Goal: Information Seeking & Learning: Check status

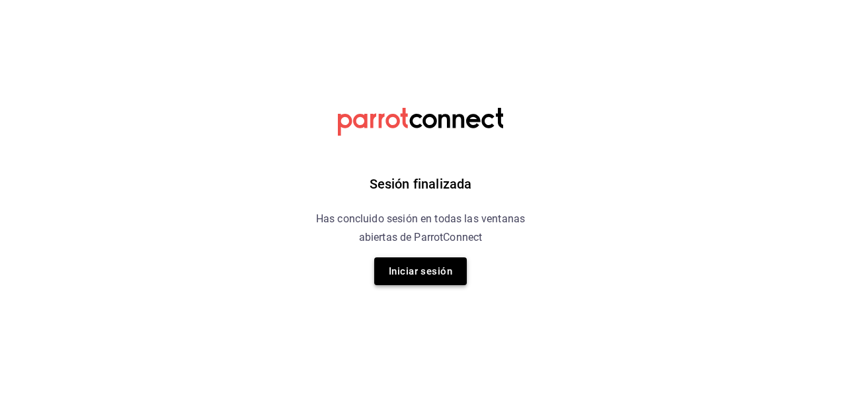
click at [419, 268] on button "Iniciar sesión" at bounding box center [420, 271] width 93 height 28
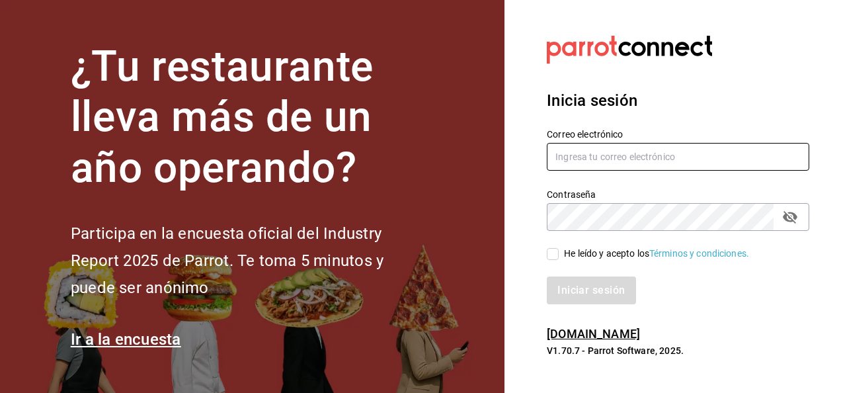
type input "sergio.cardenas@grupocosteno.com"
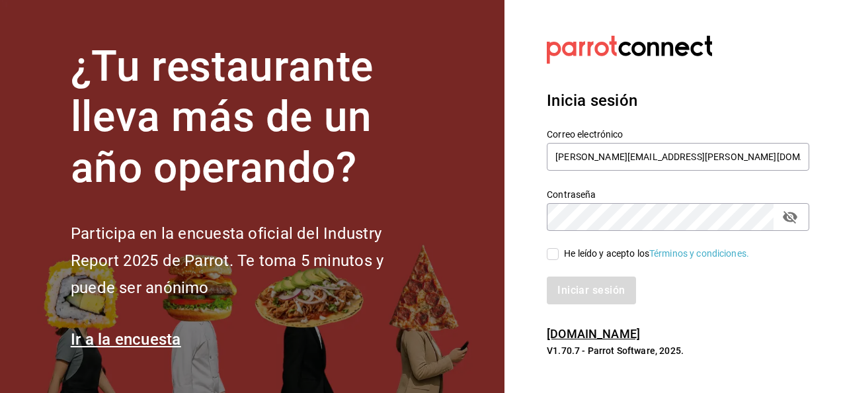
click at [550, 256] on input "He leído y acepto los Términos y condiciones." at bounding box center [553, 254] width 12 height 12
checkbox input "true"
click at [575, 284] on button "Iniciar sesión" at bounding box center [592, 290] width 90 height 28
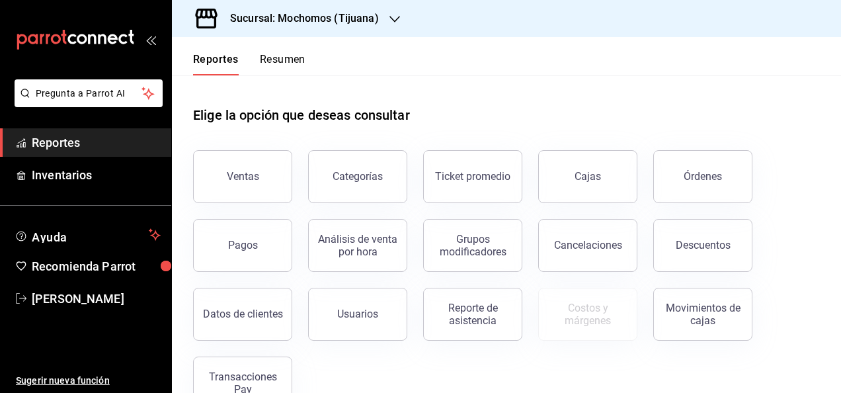
click at [391, 20] on icon "button" at bounding box center [394, 19] width 11 height 7
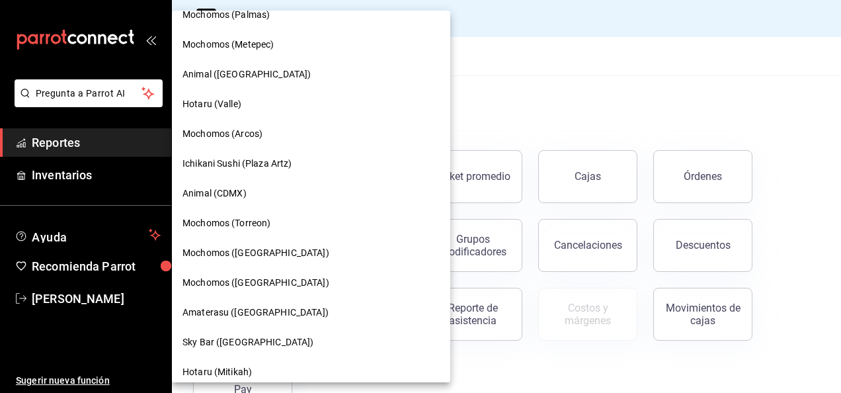
scroll to position [247, 0]
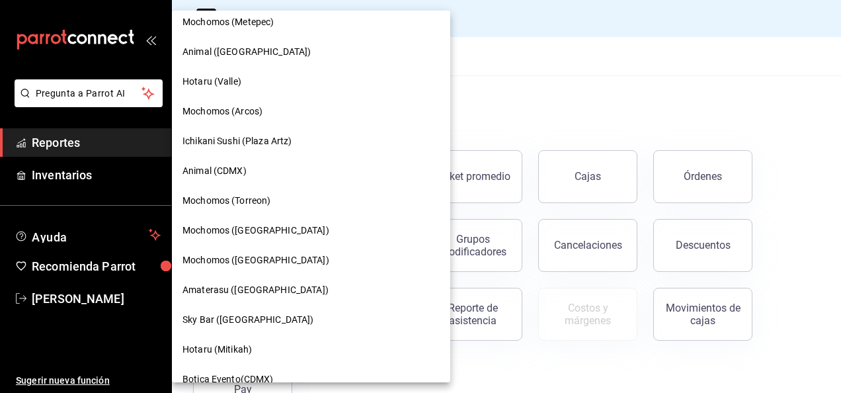
click at [282, 288] on span "Amaterasu ([GEOGRAPHIC_DATA])" at bounding box center [255, 290] width 146 height 14
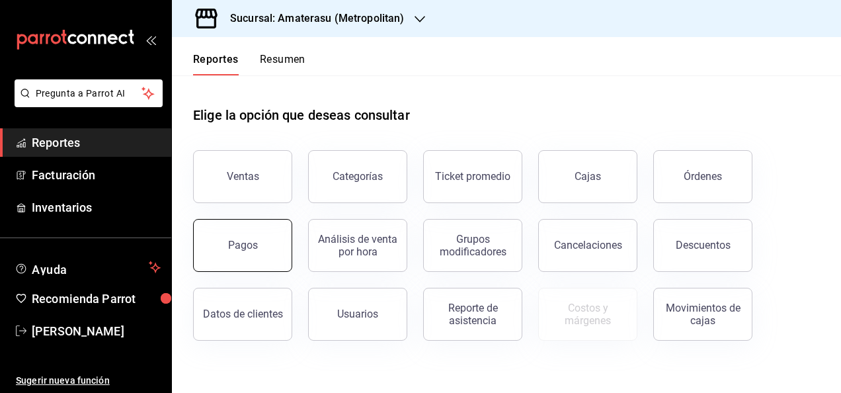
click at [240, 243] on div "Pagos" at bounding box center [243, 245] width 30 height 13
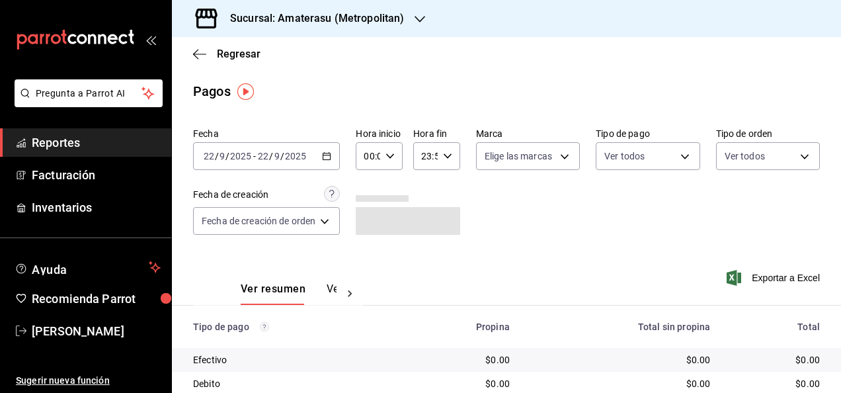
click at [324, 157] on \(Stroke\) "button" at bounding box center [327, 156] width 8 height 7
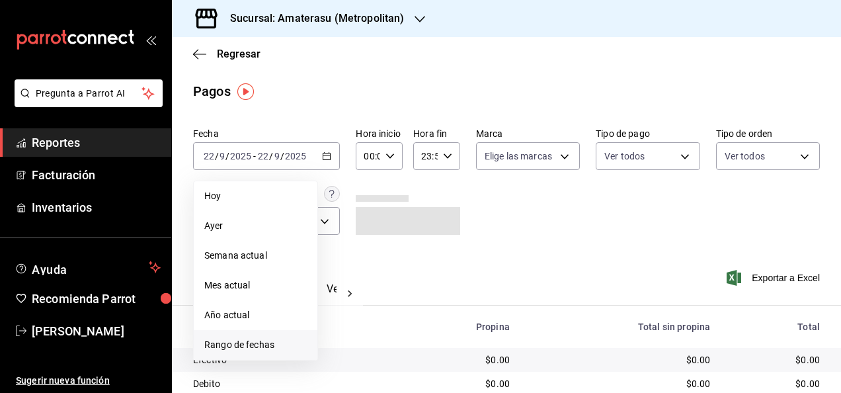
click at [250, 338] on span "Rango de fechas" at bounding box center [255, 345] width 102 height 14
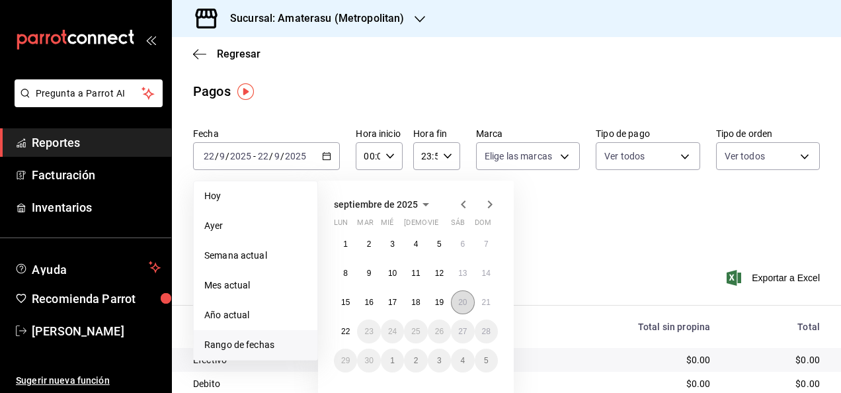
click at [468, 300] on button "20" at bounding box center [462, 302] width 23 height 24
click at [483, 300] on abbr "21" at bounding box center [486, 301] width 9 height 9
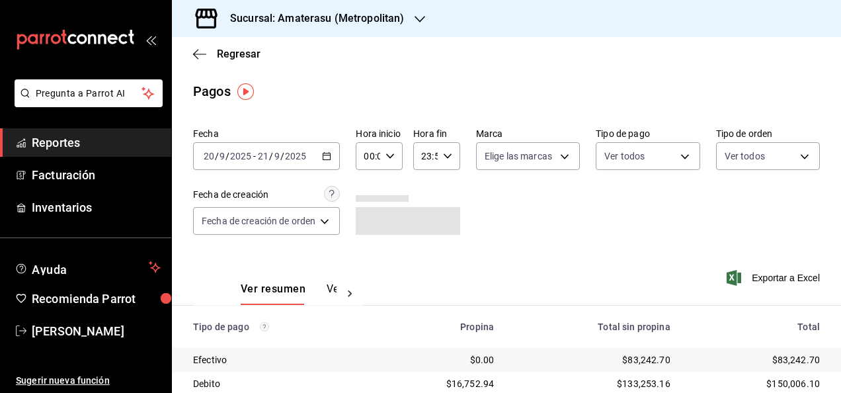
click at [389, 161] on div "00:00 Hora inicio" at bounding box center [379, 156] width 47 height 28
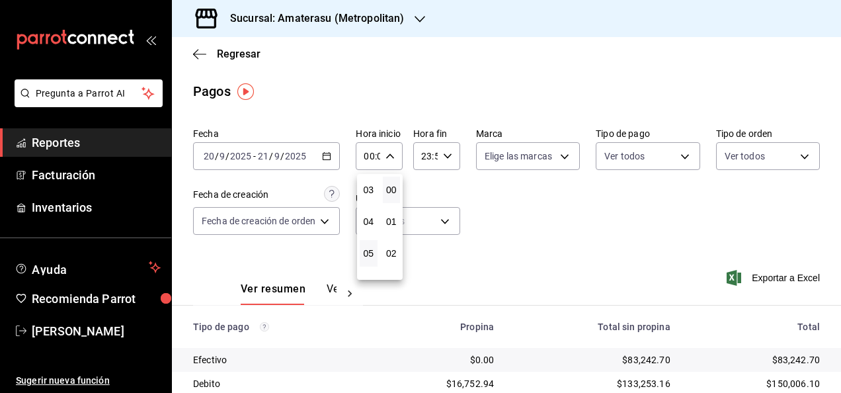
scroll to position [97, 0]
click at [381, 251] on div "02" at bounding box center [391, 253] width 23 height 32
click at [374, 251] on button "05" at bounding box center [369, 252] width 18 height 26
type input "05:00"
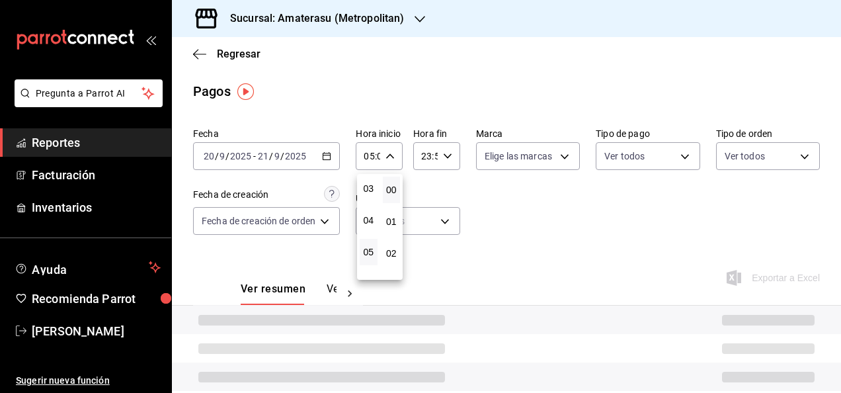
click at [444, 160] on div at bounding box center [420, 196] width 841 height 393
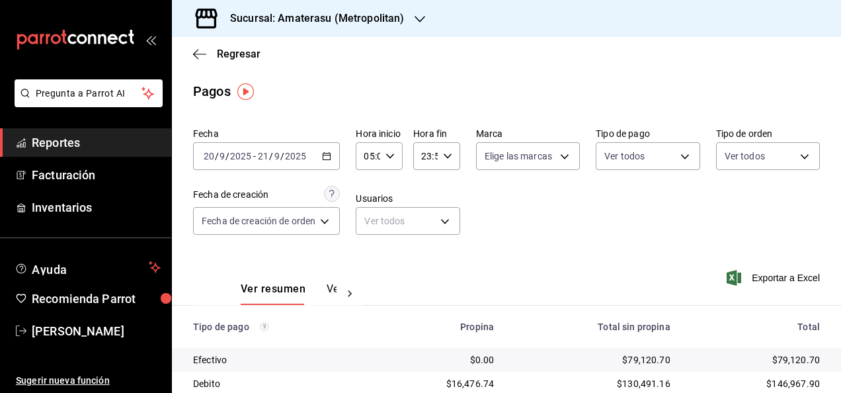
click at [444, 160] on icon "button" at bounding box center [447, 155] width 9 height 9
click at [424, 202] on span "05" at bounding box center [424, 200] width 2 height 11
click at [447, 195] on button "00" at bounding box center [447, 190] width 18 height 26
type input "05:00"
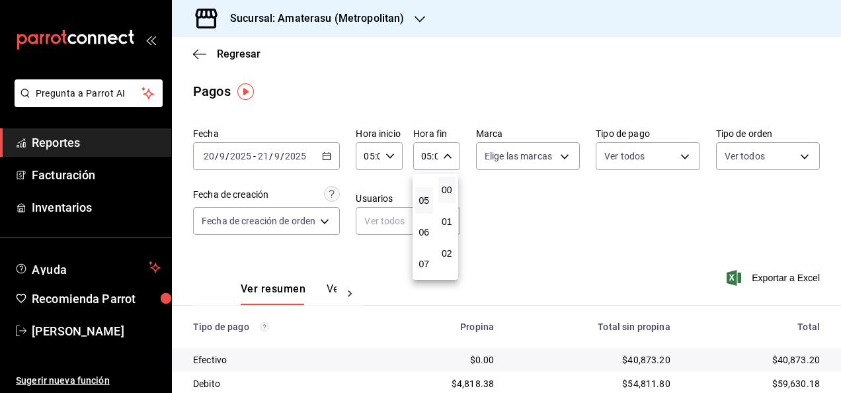
click at [503, 205] on div at bounding box center [420, 196] width 841 height 393
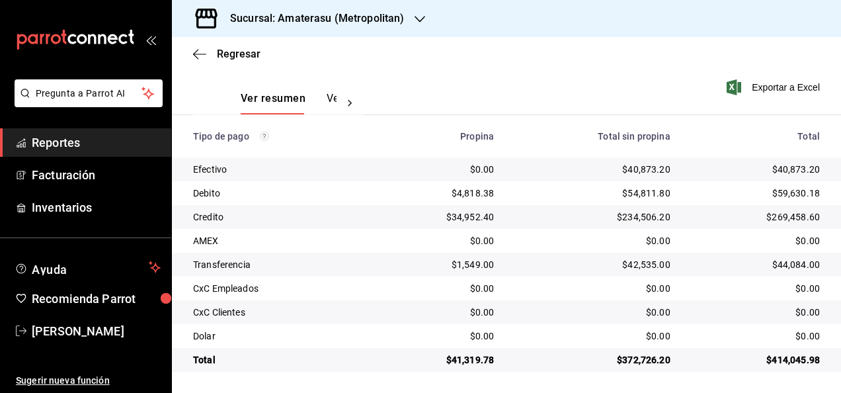
scroll to position [190, 0]
drag, startPoint x: 444, startPoint y: 355, endPoint x: 504, endPoint y: 352, distance: 59.6
click at [504, 352] on tr "Total $41,319.78 $372,726.20 $414,045.98" at bounding box center [506, 360] width 669 height 24
click at [506, 352] on td "$372,726.20" at bounding box center [592, 360] width 177 height 24
click at [504, 356] on td "$372,726.20" at bounding box center [592, 360] width 177 height 24
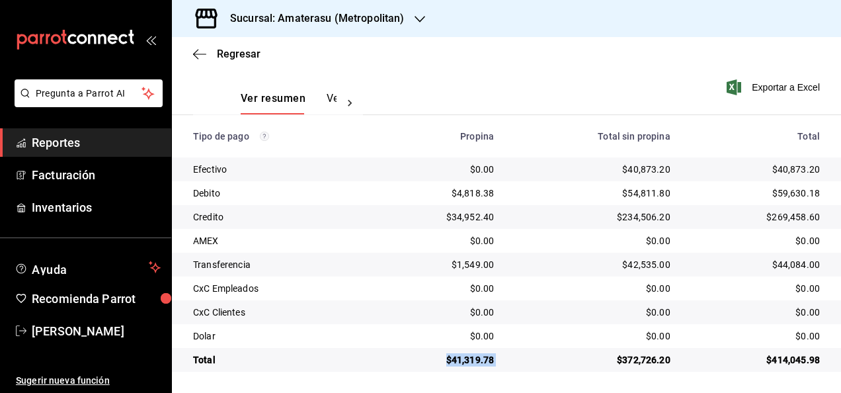
click at [504, 357] on td "$372,726.20" at bounding box center [592, 360] width 177 height 24
click at [462, 366] on td "$41,319.78" at bounding box center [440, 360] width 130 height 24
click at [452, 361] on div "$41,319.78" at bounding box center [439, 359] width 109 height 13
drag, startPoint x: 446, startPoint y: 360, endPoint x: 497, endPoint y: 357, distance: 51.0
click at [497, 357] on td "$41,319.78" at bounding box center [440, 360] width 130 height 24
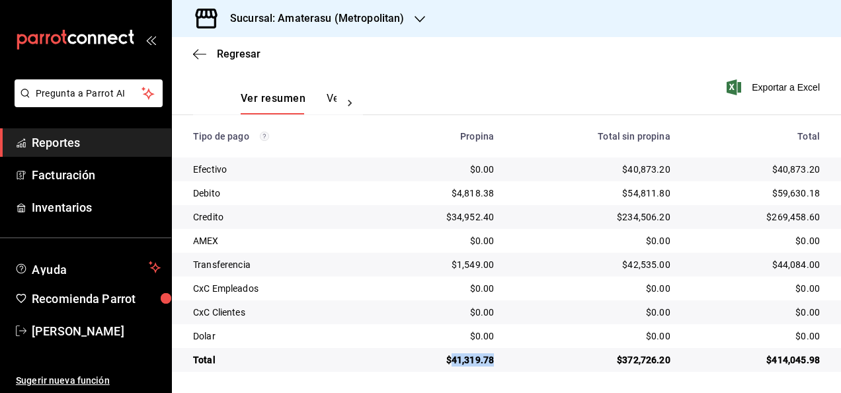
copy div "41,319.78"
drag, startPoint x: 619, startPoint y: 169, endPoint x: 670, endPoint y: 171, distance: 50.9
click at [670, 171] on td "$40,873.20" at bounding box center [592, 169] width 177 height 24
copy div "40,873.20"
click at [424, 23] on div "Sucursal: Amaterasu (Metropolitan)" at bounding box center [306, 18] width 248 height 37
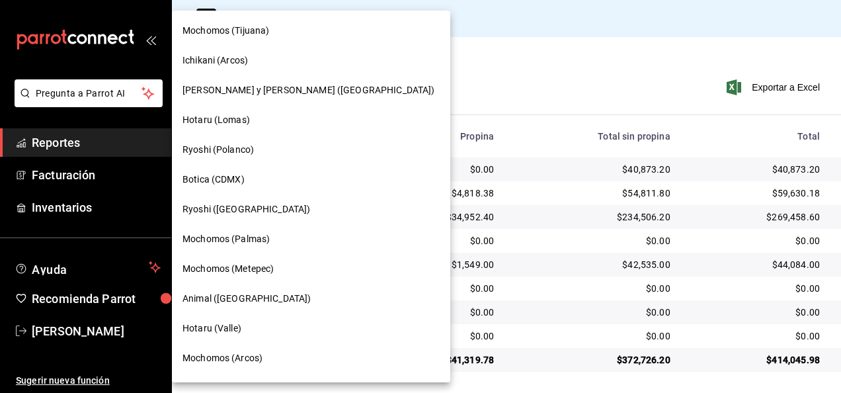
click at [271, 120] on div "Hotaru (Lomas)" at bounding box center [310, 120] width 257 height 14
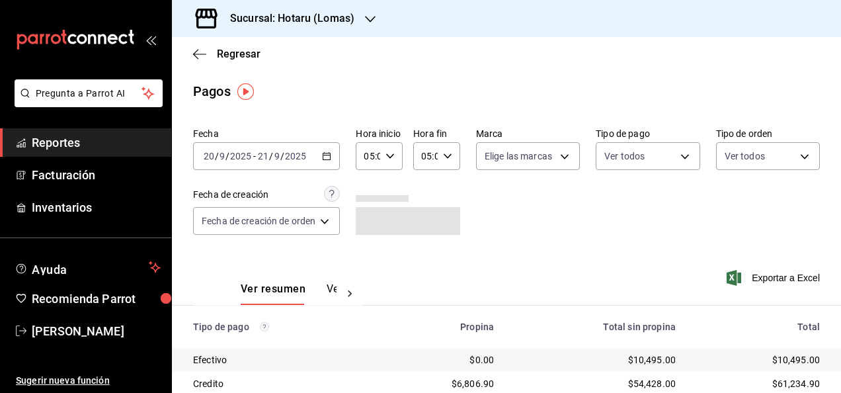
click at [323, 153] on icon "button" at bounding box center [326, 155] width 9 height 9
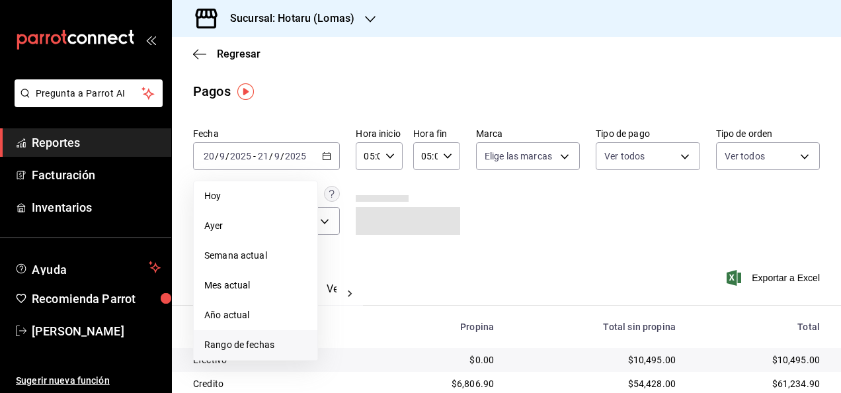
click at [270, 344] on span "Rango de fechas" at bounding box center [255, 345] width 102 height 14
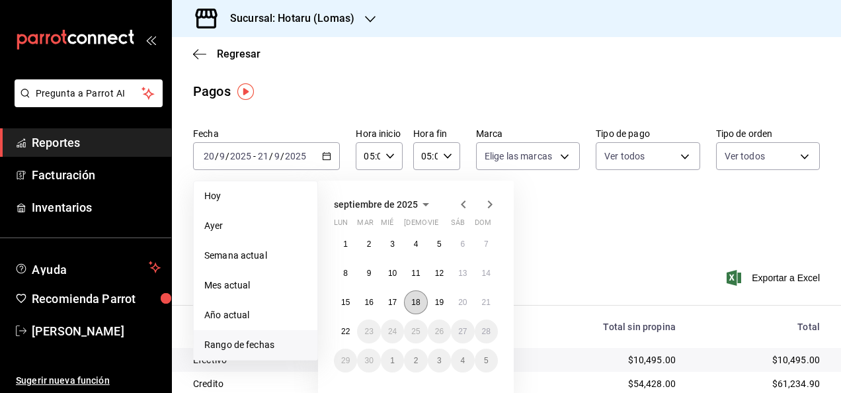
click at [415, 307] on button "18" at bounding box center [415, 302] width 23 height 24
click at [447, 303] on button "19" at bounding box center [439, 302] width 23 height 24
type input "00:00"
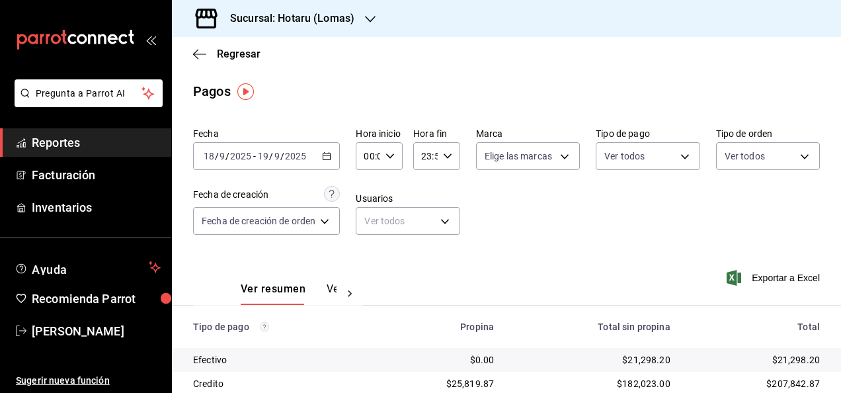
click at [395, 156] on div "00:00 Hora inicio" at bounding box center [379, 156] width 47 height 28
click at [391, 200] on button "00" at bounding box center [392, 190] width 18 height 26
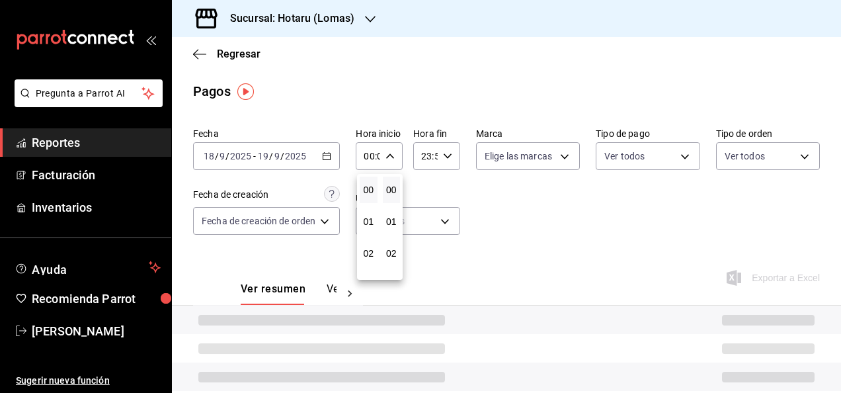
click at [444, 161] on div at bounding box center [420, 196] width 841 height 393
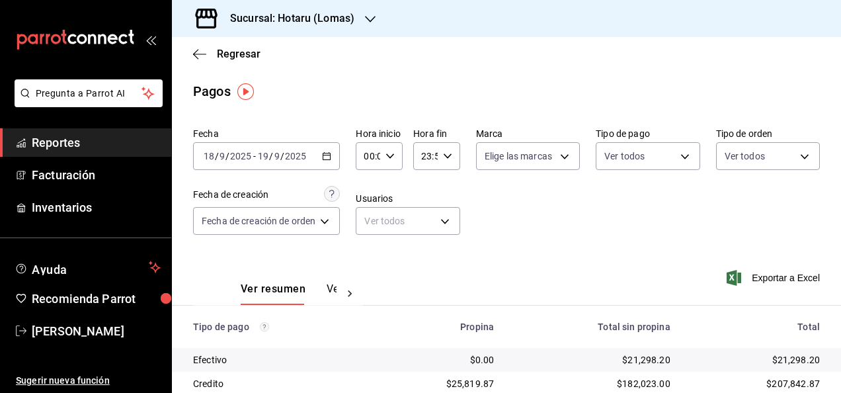
click at [452, 157] on div "23:59 Hora fin" at bounding box center [436, 156] width 47 height 28
click at [451, 196] on button "00" at bounding box center [447, 190] width 18 height 26
click at [426, 237] on button "05" at bounding box center [424, 242] width 18 height 26
type input "05:00"
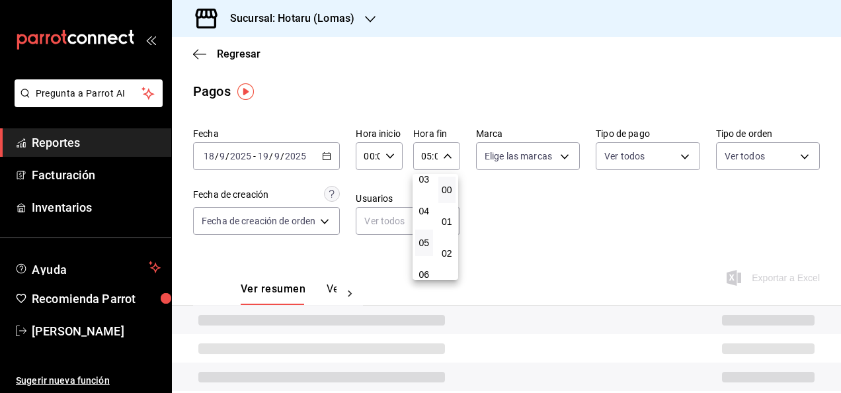
click at [510, 208] on div at bounding box center [420, 196] width 841 height 393
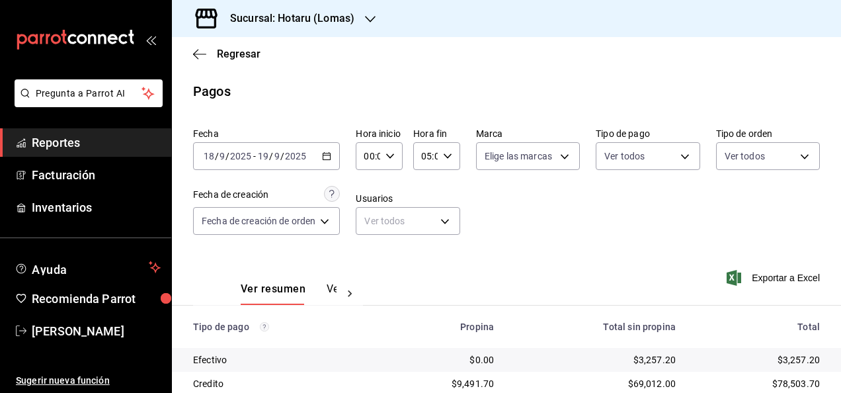
scroll to position [214, 0]
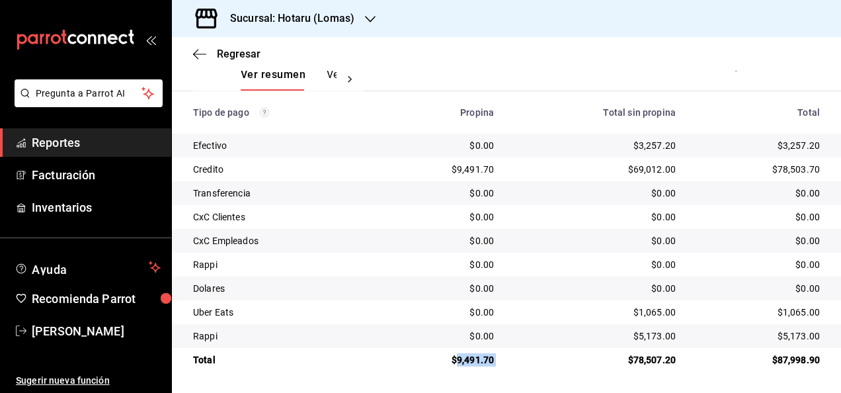
drag, startPoint x: 452, startPoint y: 360, endPoint x: 504, endPoint y: 354, distance: 53.2
click at [504, 354] on tr "Total $9,491.70 $78,507.20 $87,998.90" at bounding box center [506, 360] width 669 height 24
copy div "9,491.70"
drag, startPoint x: 629, startPoint y: 147, endPoint x: 671, endPoint y: 147, distance: 41.6
click at [671, 147] on td "$3,257.20" at bounding box center [595, 146] width 182 height 24
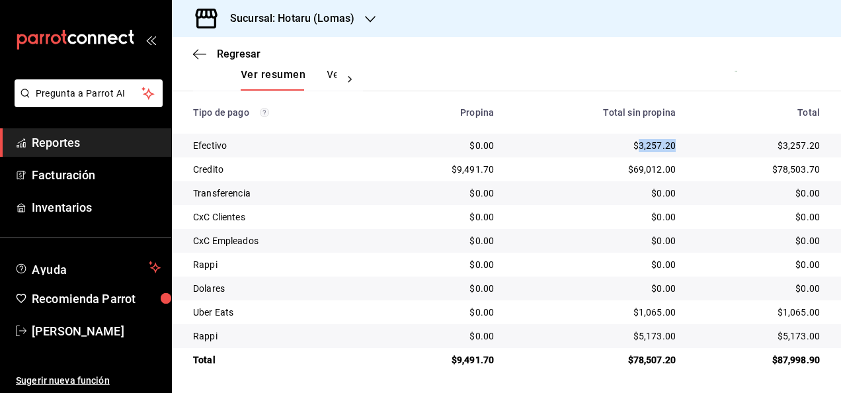
copy div "3,257.20"
